Goal: Navigation & Orientation: Find specific page/section

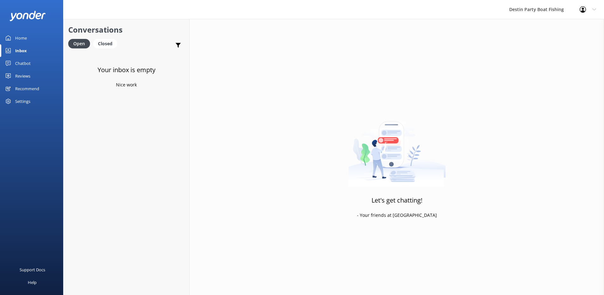
click at [19, 69] on div "Chatbot" at bounding box center [22, 63] width 15 height 13
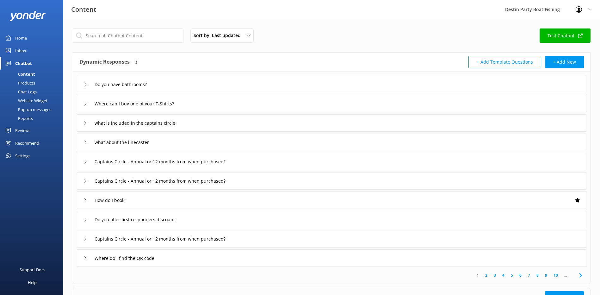
click at [24, 129] on div "Reviews" at bounding box center [22, 130] width 15 height 13
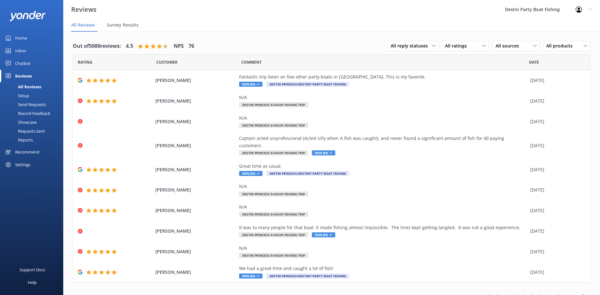
click at [17, 52] on div "Inbox" at bounding box center [20, 50] width 11 height 13
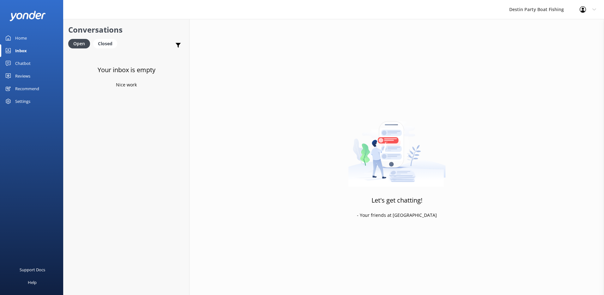
click at [17, 79] on div "Reviews" at bounding box center [22, 76] width 15 height 13
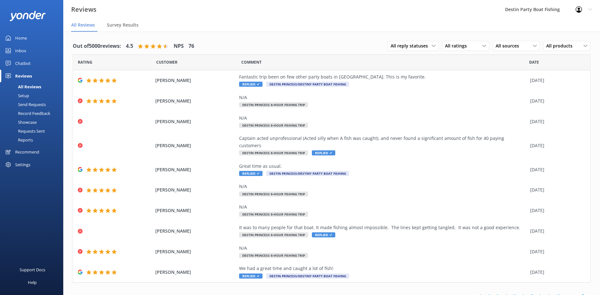
click at [25, 52] on div "Inbox" at bounding box center [20, 50] width 11 height 13
